Goal: Task Accomplishment & Management: Use online tool/utility

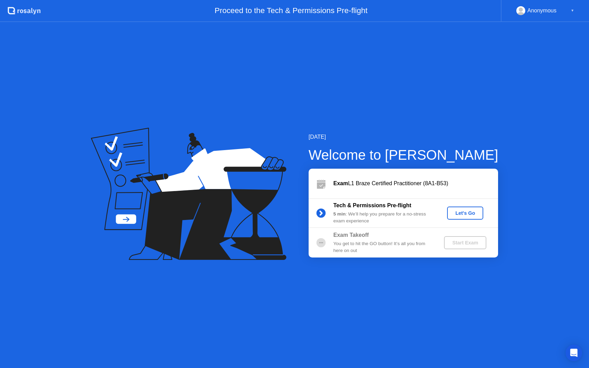
click at [471, 213] on div "Let's Go" at bounding box center [465, 213] width 31 height 6
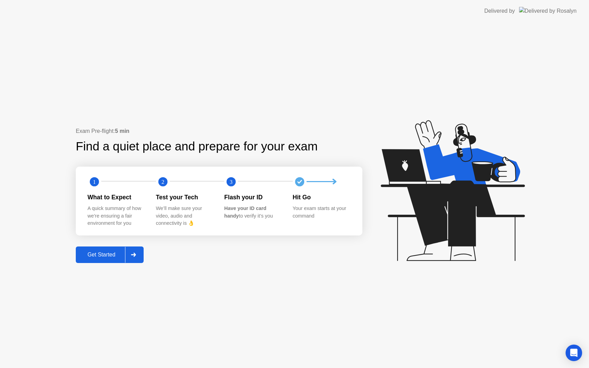
click at [108, 250] on button "Get Started" at bounding box center [110, 255] width 68 height 17
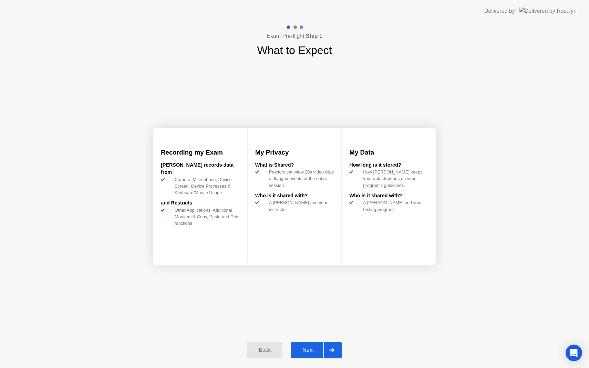
click at [306, 348] on div "Next" at bounding box center [308, 350] width 31 height 6
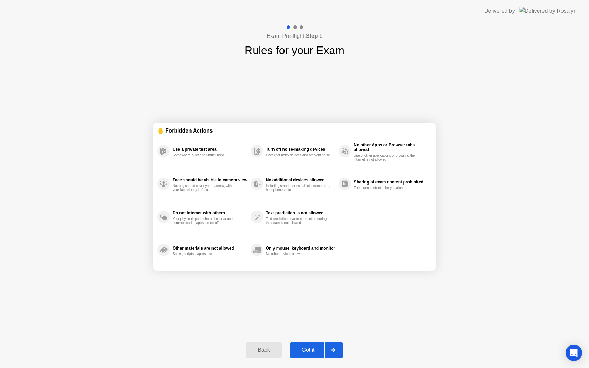
click at [306, 348] on div "Got it" at bounding box center [308, 350] width 32 height 6
select select "Available cameras"
select select "Available speakers"
select select "Available microphones"
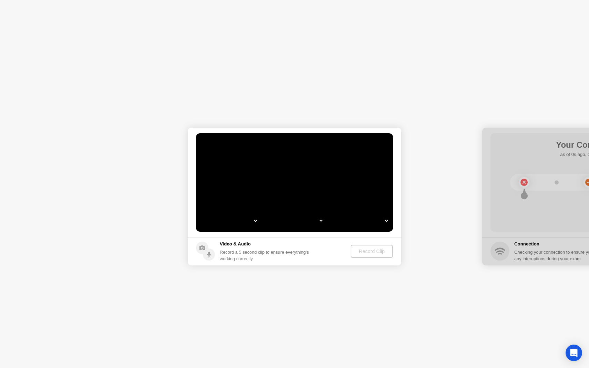
select select "**********"
select select "*******"
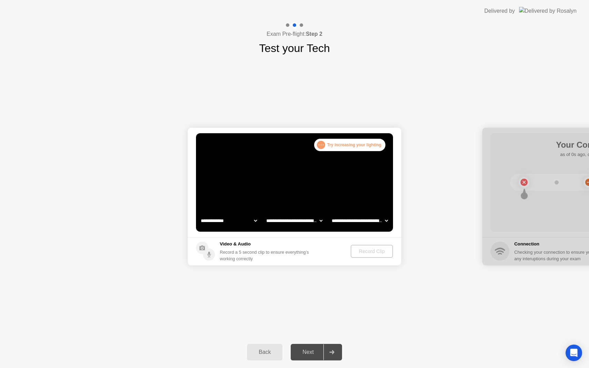
click at [253, 222] on select "**********" at bounding box center [228, 221] width 59 height 14
select select "**********"
click at [369, 253] on div "Record Clip" at bounding box center [372, 252] width 37 height 6
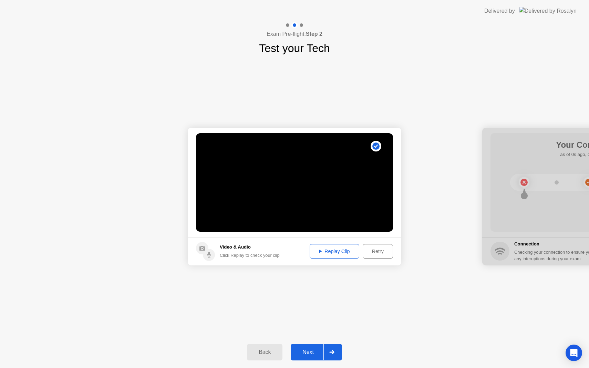
click at [312, 351] on div "Next" at bounding box center [308, 352] width 31 height 6
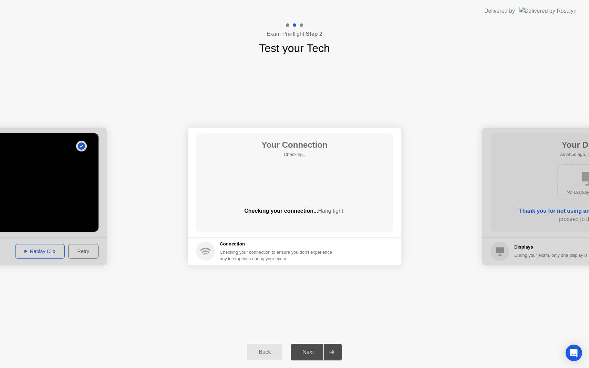
click at [312, 351] on div "Next" at bounding box center [308, 352] width 31 height 6
click at [311, 351] on div "Next" at bounding box center [308, 352] width 31 height 6
click at [333, 352] on icon at bounding box center [331, 352] width 5 height 4
click at [316, 352] on div "Next" at bounding box center [308, 352] width 31 height 6
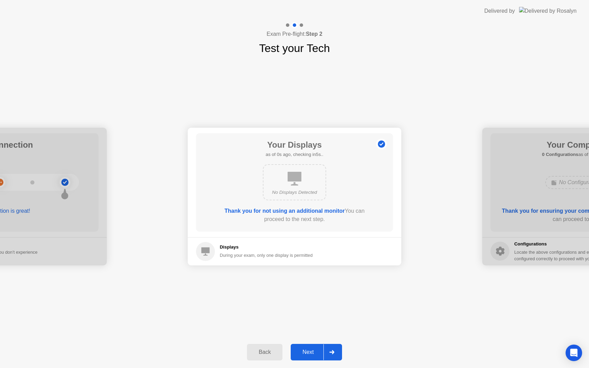
click at [316, 352] on div "Next" at bounding box center [308, 352] width 31 height 6
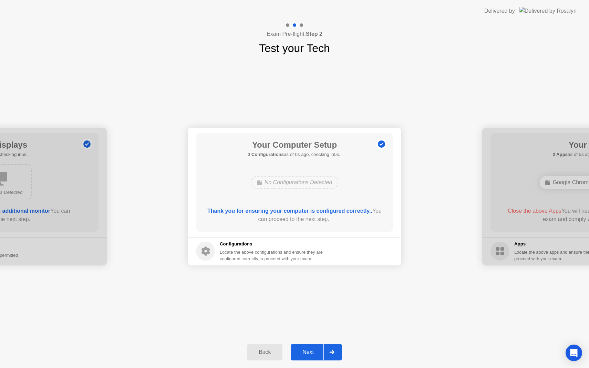
click at [272, 347] on button "Back" at bounding box center [264, 352] width 35 height 17
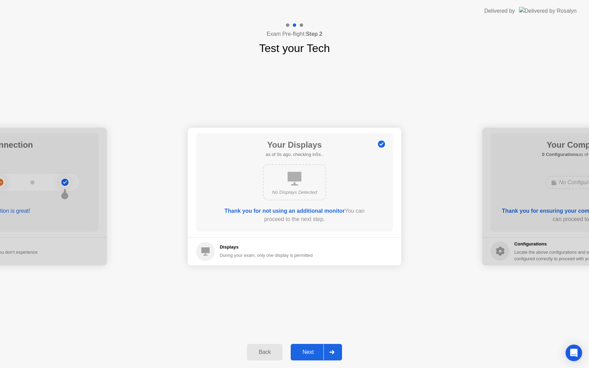
click at [306, 350] on div "Next" at bounding box center [308, 352] width 31 height 6
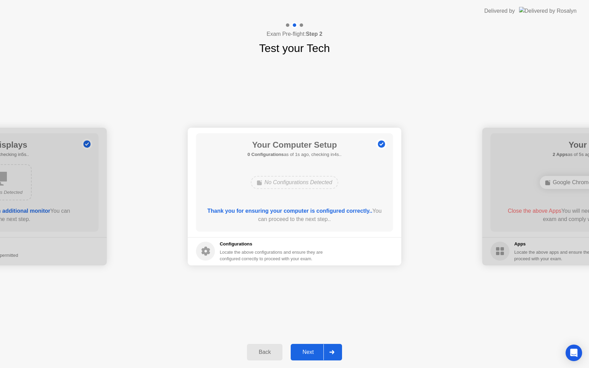
click at [306, 350] on div "Next" at bounding box center [308, 352] width 31 height 6
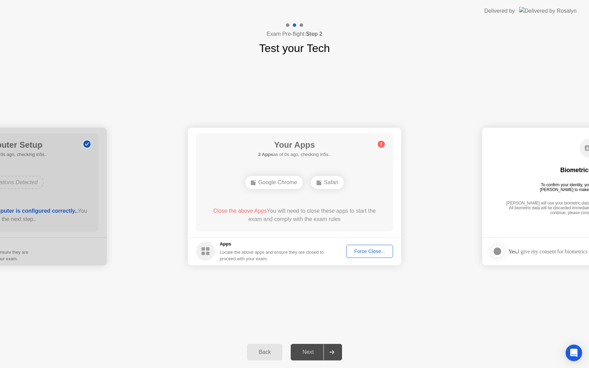
click at [379, 250] on div "Force Close..." at bounding box center [369, 252] width 42 height 6
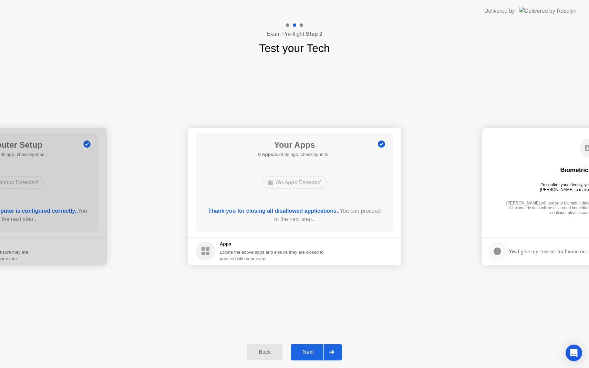
click at [320, 349] on div "Next" at bounding box center [308, 352] width 31 height 6
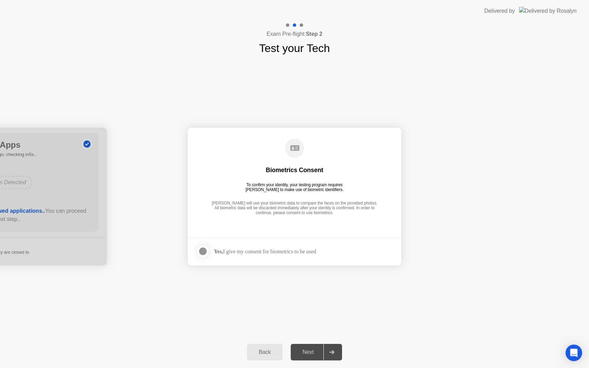
click at [281, 246] on div "Yes, I give my consent for biometrics to be used" at bounding box center [256, 251] width 120 height 14
click at [200, 249] on div at bounding box center [203, 251] width 8 height 8
click at [315, 350] on div "Next" at bounding box center [308, 352] width 31 height 6
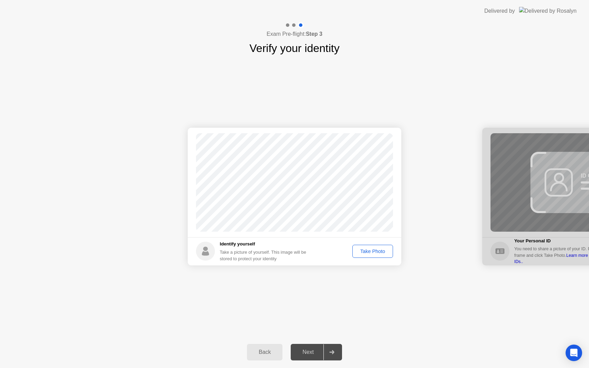
click at [371, 250] on div "Take Photo" at bounding box center [373, 252] width 36 height 6
click at [319, 349] on div "Next" at bounding box center [308, 352] width 31 height 6
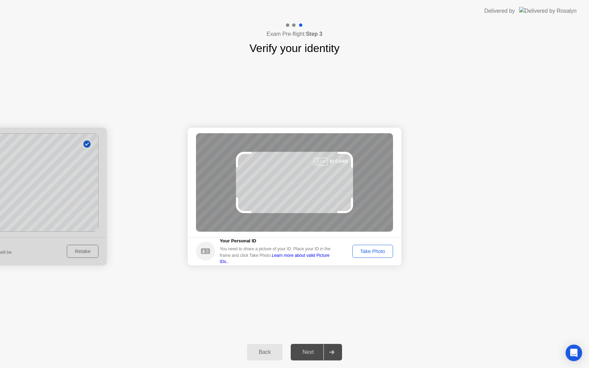
click at [369, 250] on div "Take Photo" at bounding box center [373, 252] width 36 height 6
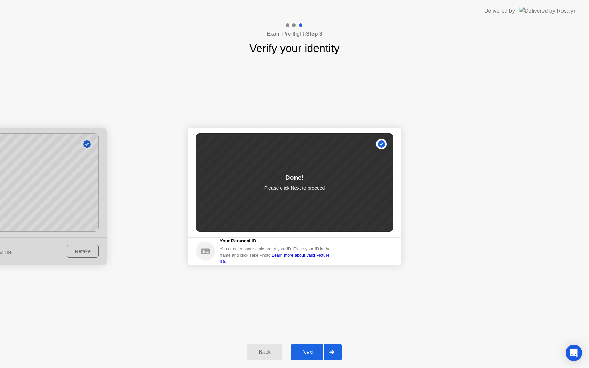
click at [315, 352] on div "Next" at bounding box center [308, 352] width 31 height 6
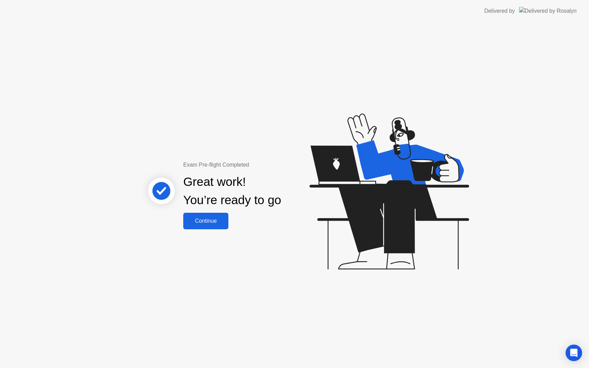
click at [198, 222] on div "Continue" at bounding box center [205, 221] width 41 height 6
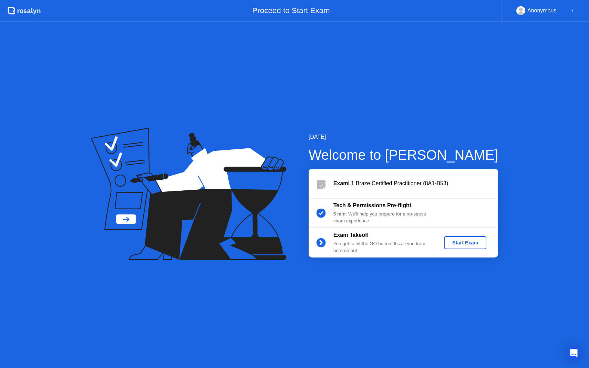
click at [474, 244] on div "Start Exam" at bounding box center [465, 243] width 37 height 6
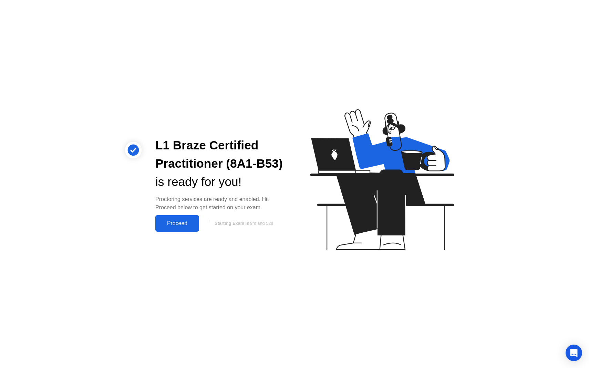
drag, startPoint x: 178, startPoint y: 221, endPoint x: 310, endPoint y: 257, distance: 136.4
click at [310, 258] on div "L1 Braze Certified Practitioner (8A1-B53) is ready for you! Proctoring services…" at bounding box center [294, 184] width 589 height 368
click at [173, 223] on div "Proceed" at bounding box center [177, 223] width 40 height 6
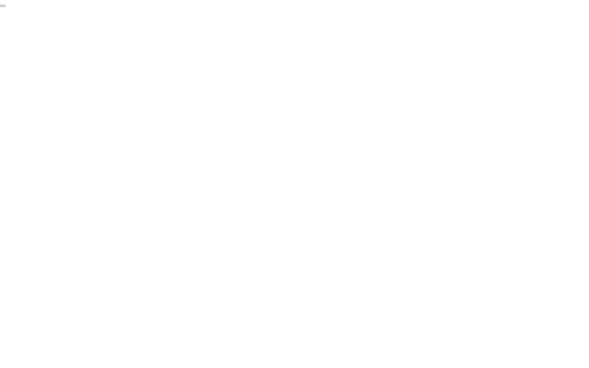
click div "End Proctoring Session"
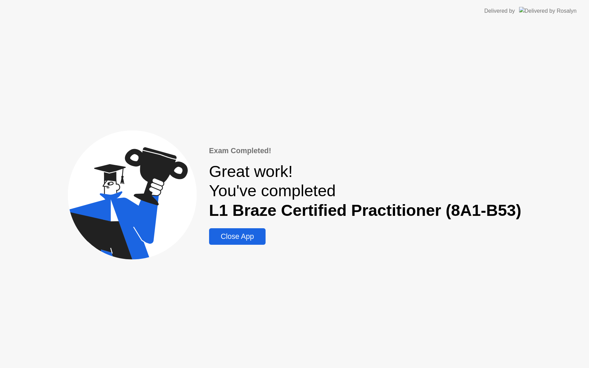
click at [233, 232] on div "Close App" at bounding box center [237, 236] width 52 height 8
